Goal: Obtain resource: Obtain resource

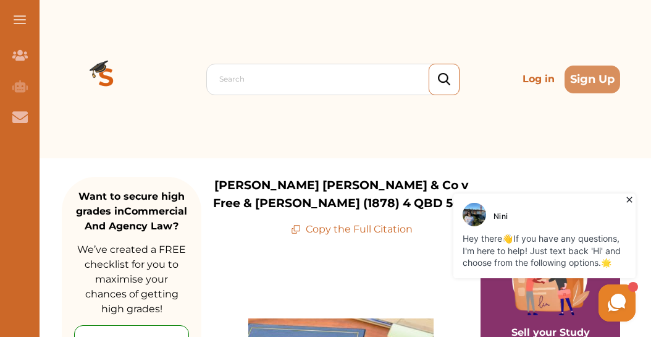
click at [628, 198] on icon at bounding box center [629, 200] width 6 height 6
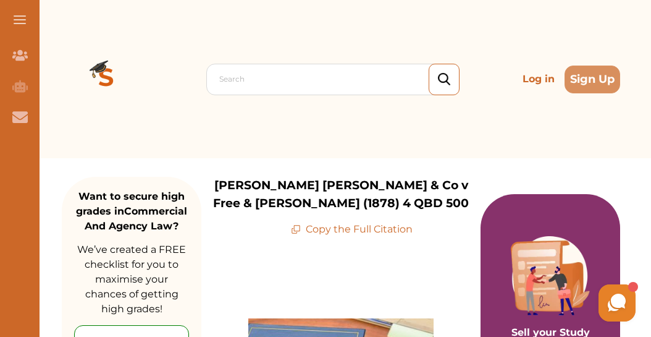
click at [20, 14] on button at bounding box center [20, 20] width 40 height 40
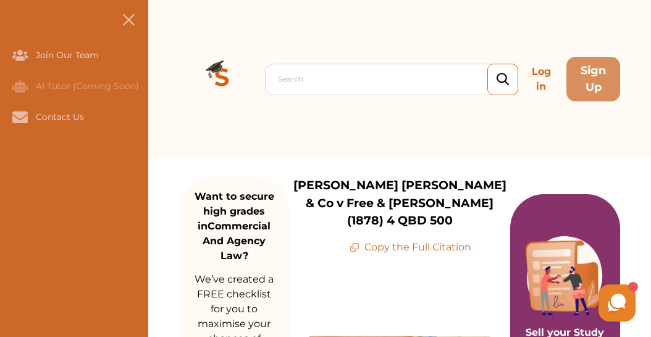
click at [119, 22] on button at bounding box center [129, 20] width 40 height 40
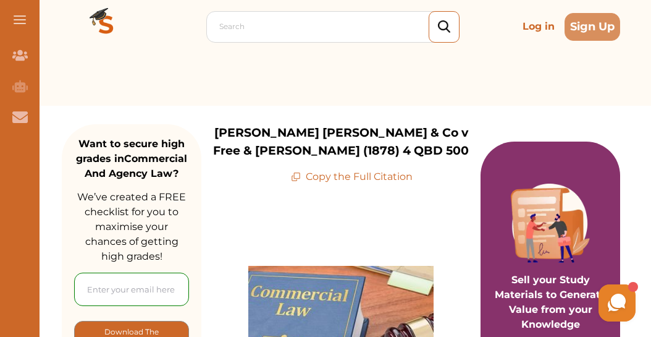
scroll to position [185, 0]
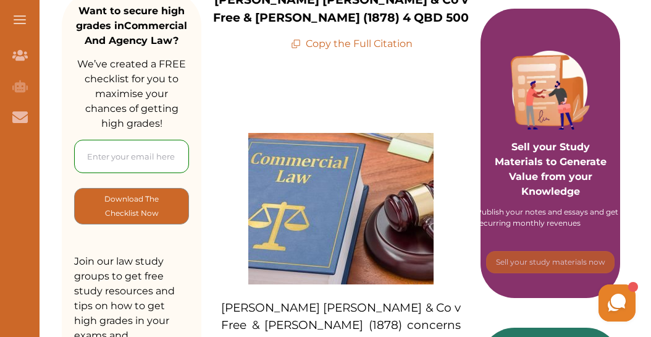
click at [354, 40] on p "Copy the Full Citation" at bounding box center [352, 43] width 122 height 15
click at [338, 44] on p "Copy the Full Citation" at bounding box center [352, 43] width 122 height 15
click at [362, 47] on p "Copy the Full Citation" at bounding box center [352, 43] width 122 height 15
click at [360, 42] on p "Copy the Full Citation" at bounding box center [352, 43] width 122 height 15
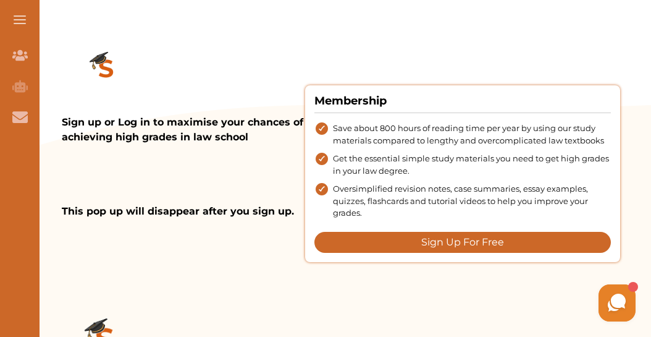
scroll to position [1579, 0]
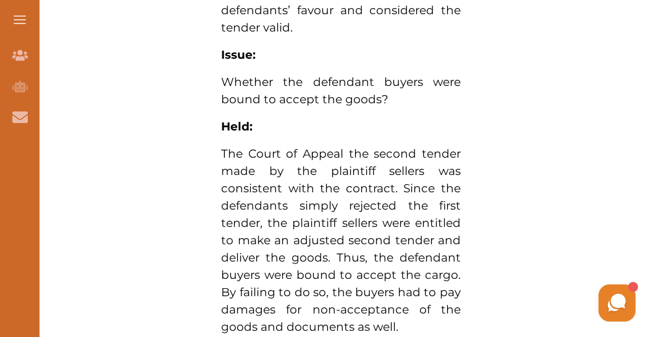
scroll to position [1060, 0]
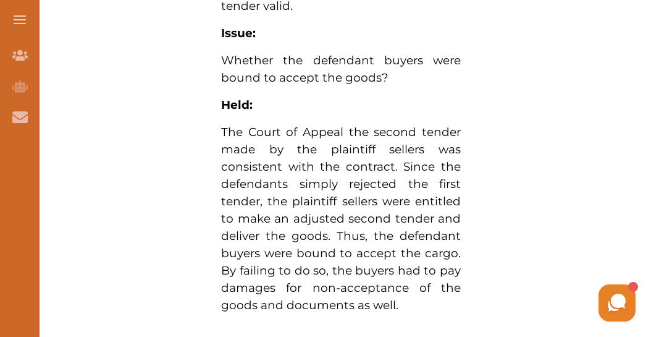
drag, startPoint x: 180, startPoint y: 284, endPoint x: 205, endPoint y: 286, distance: 25.4
